Goal: Unclear

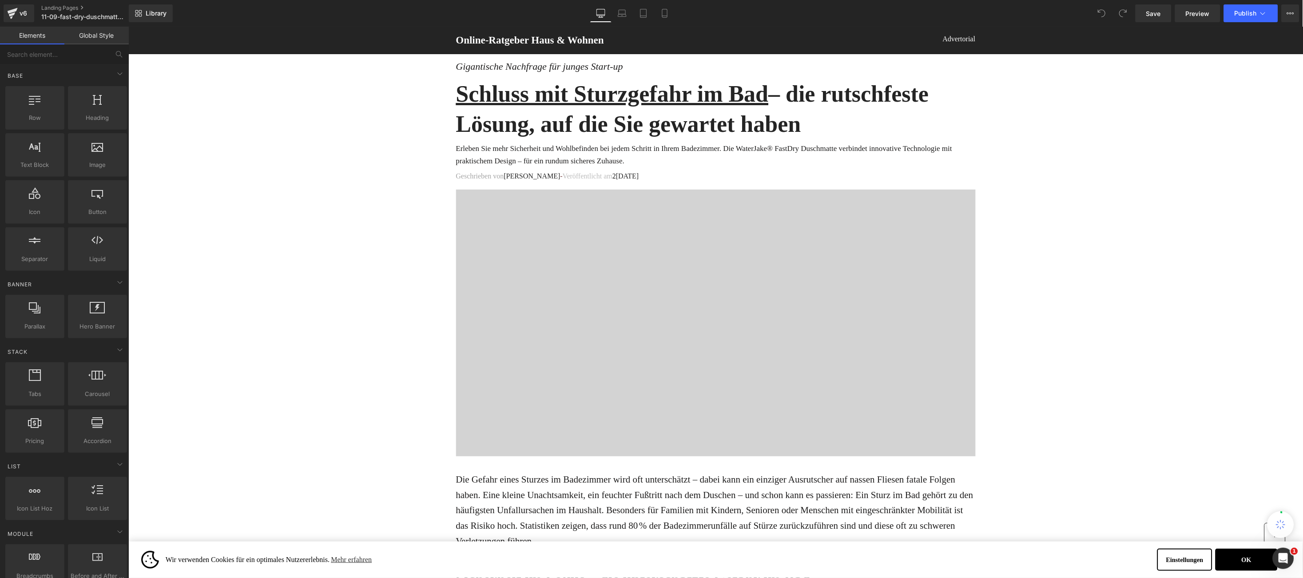
click at [592, 251] on div at bounding box center [715, 322] width 519 height 266
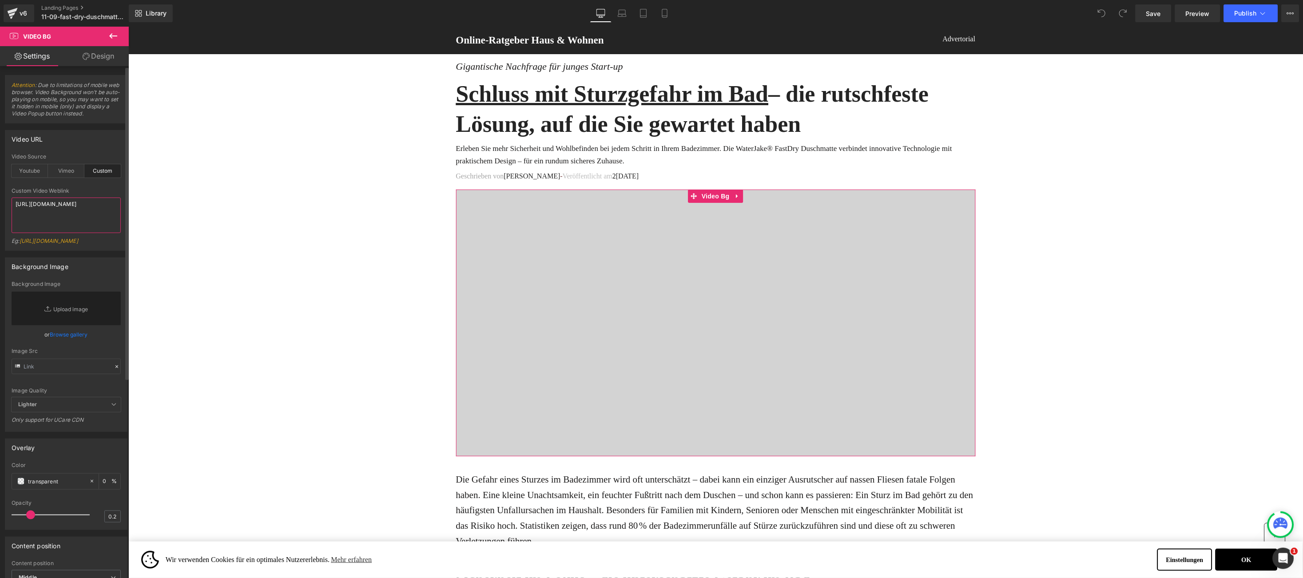
click at [16, 206] on textarea "[URL][DOMAIN_NAME]" at bounding box center [66, 216] width 109 height 36
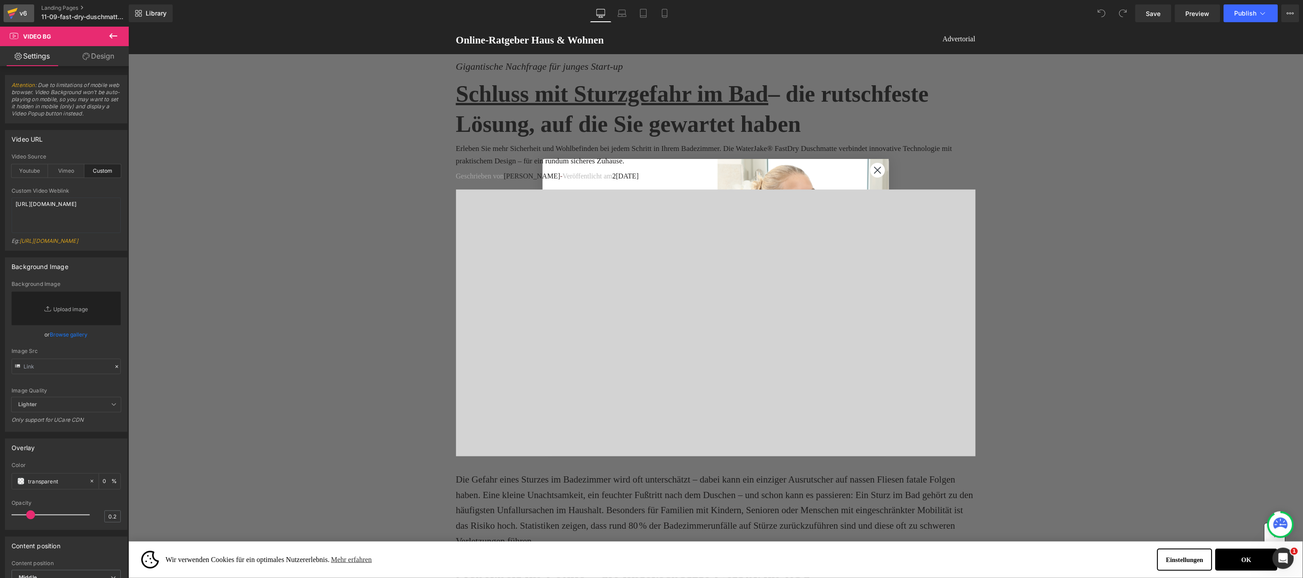
click at [21, 16] on div "v6" at bounding box center [23, 14] width 11 height 12
